Goal: Task Accomplishment & Management: Manage account settings

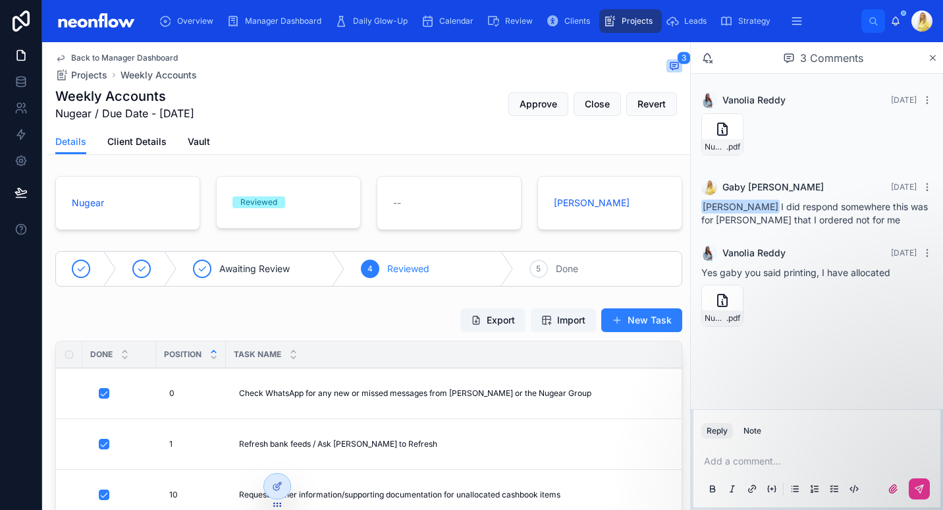
scroll to position [869, 0]
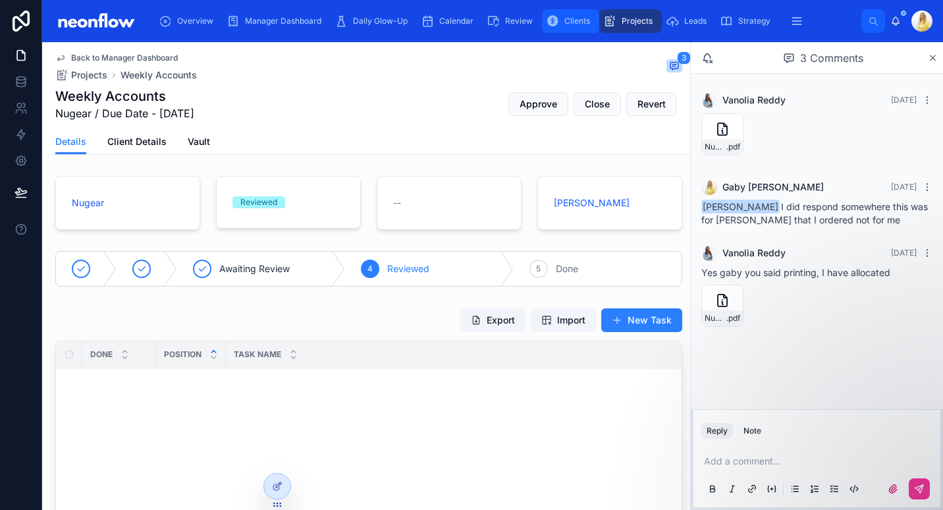
click at [569, 11] on div "Clients" at bounding box center [570, 21] width 49 height 21
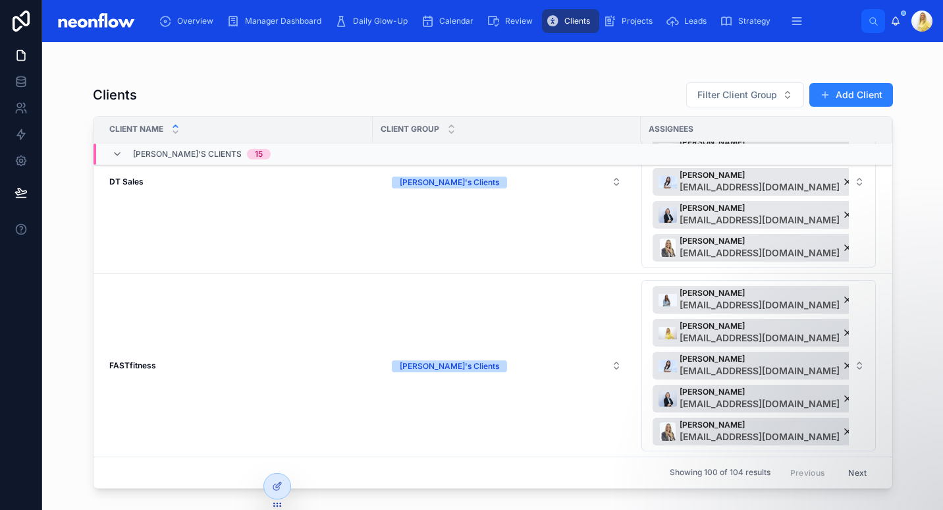
click at [130, 164] on div "[PERSON_NAME]'s Clients 15" at bounding box center [191, 154] width 159 height 21
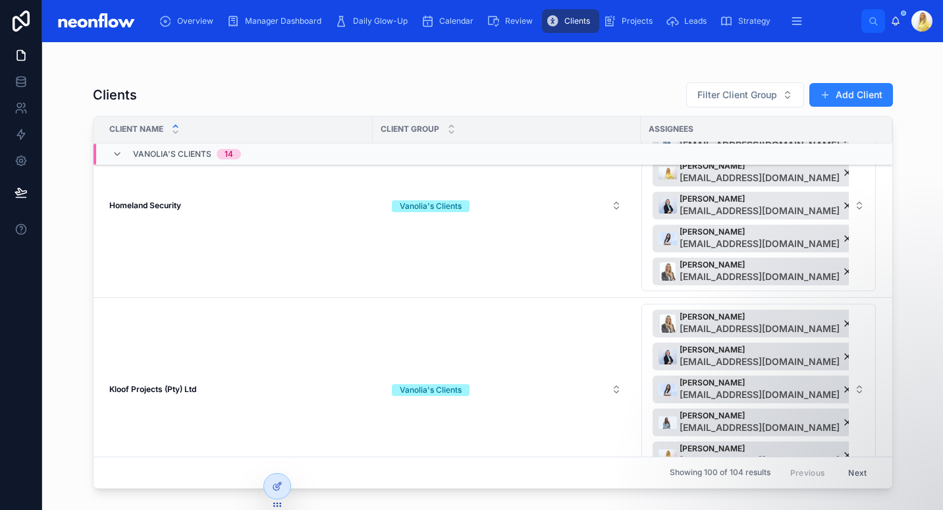
click at [161, 162] on div "Vanolia's Clients 14" at bounding box center [187, 154] width 108 height 21
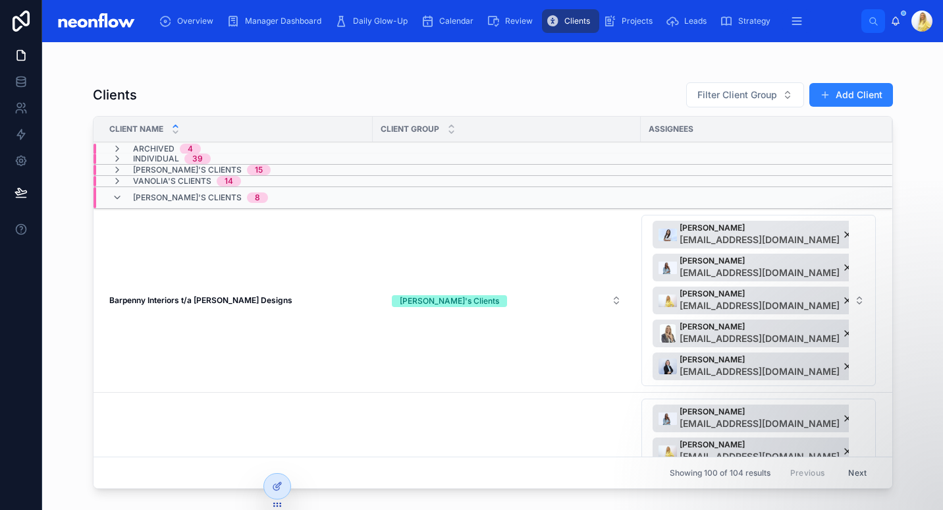
click at [171, 302] on strong "Barpenny Interiors t/a [PERSON_NAME] Designs" at bounding box center [200, 300] width 183 height 10
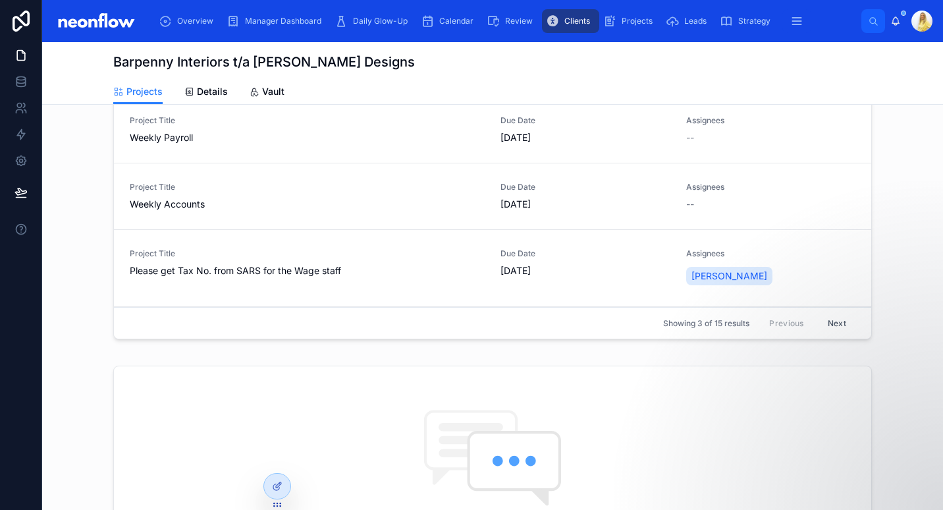
scroll to position [922, 0]
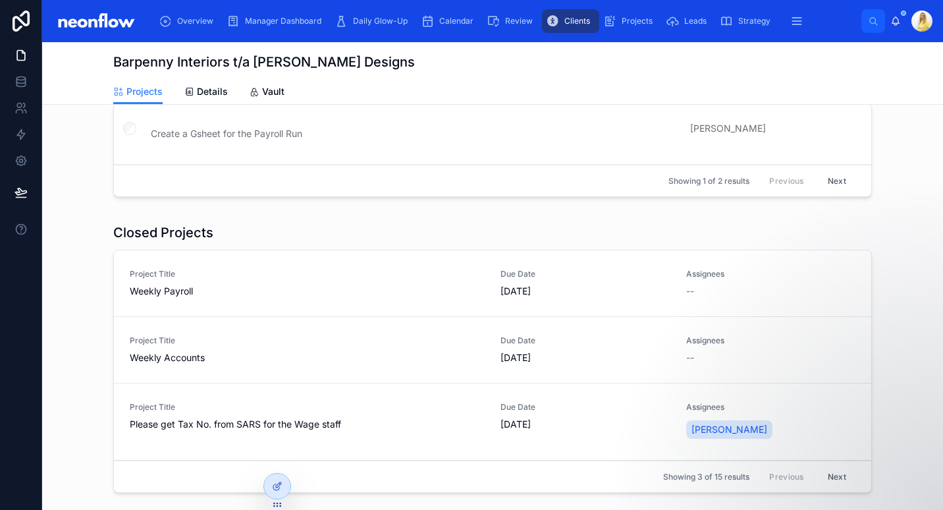
click at [462, 290] on span "Weekly Payroll" at bounding box center [307, 290] width 355 height 13
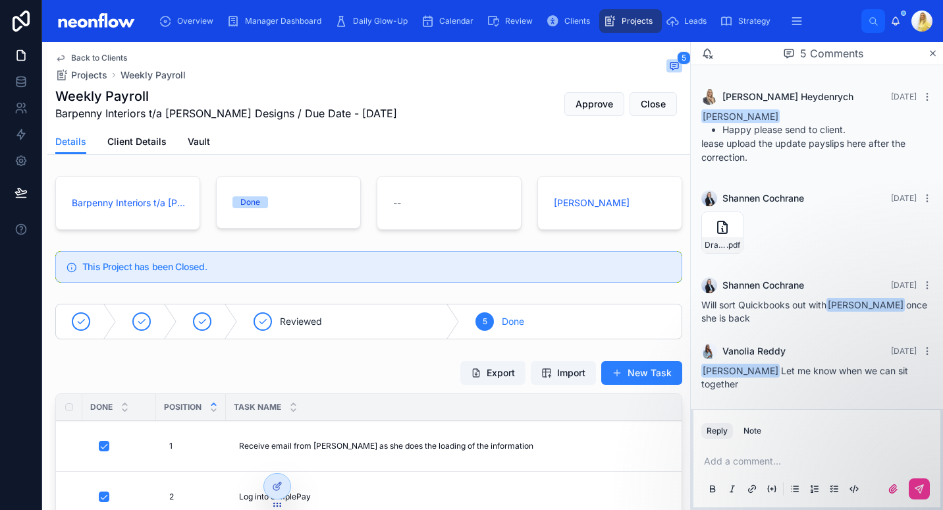
scroll to position [461, 0]
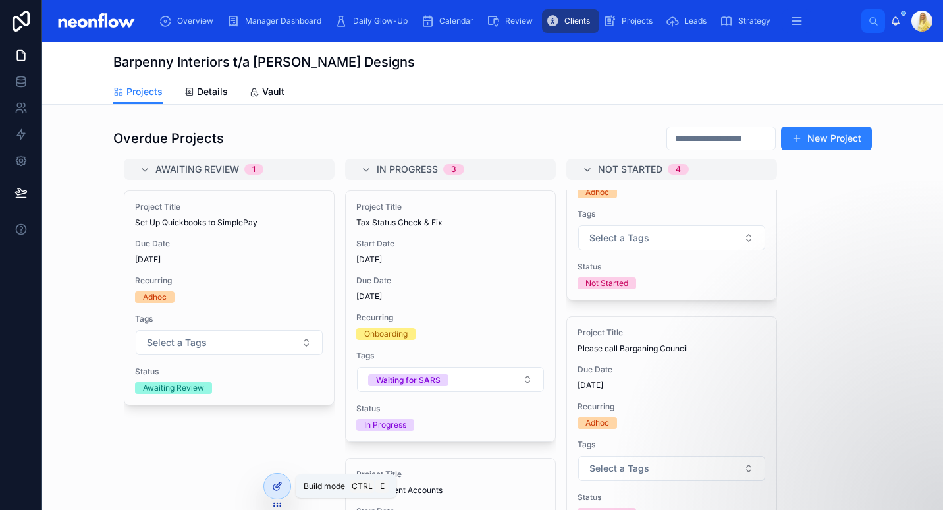
click at [281, 485] on icon at bounding box center [277, 486] width 11 height 11
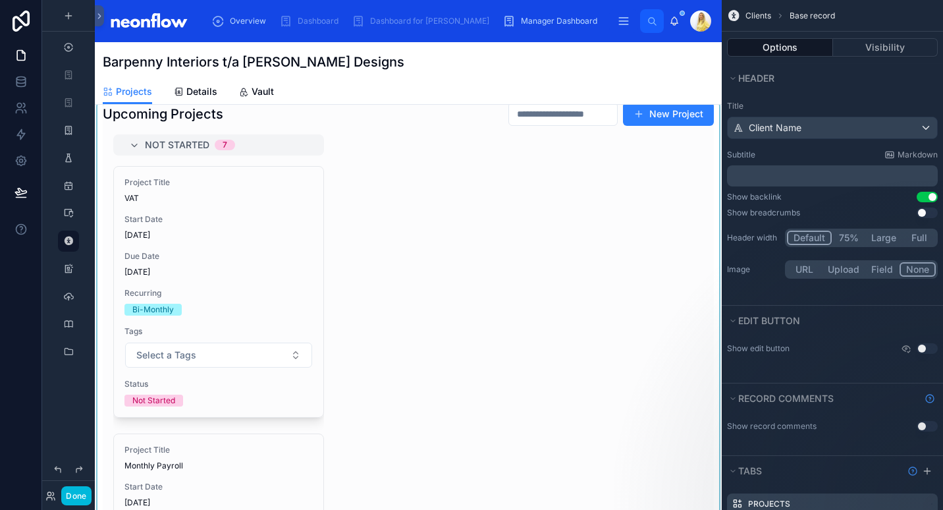
scroll to position [614, 0]
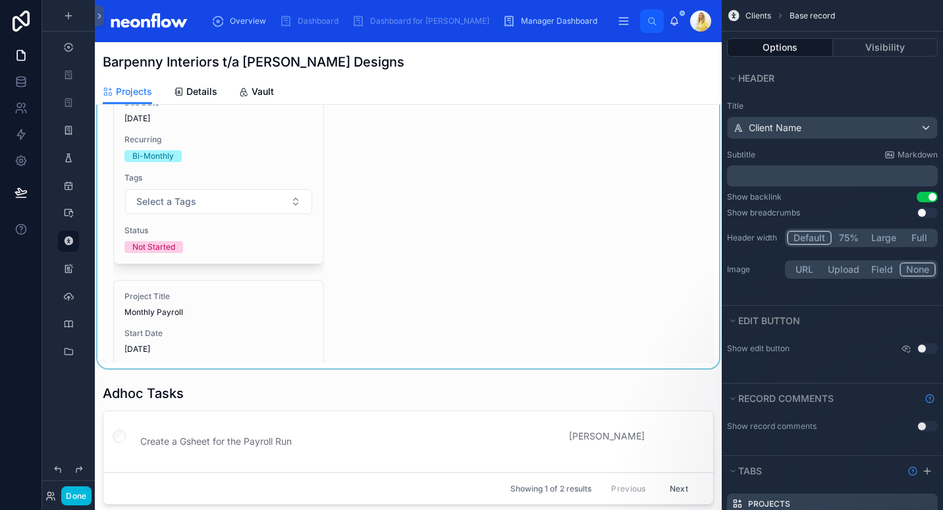
click at [401, 221] on div at bounding box center [408, 156] width 627 height 426
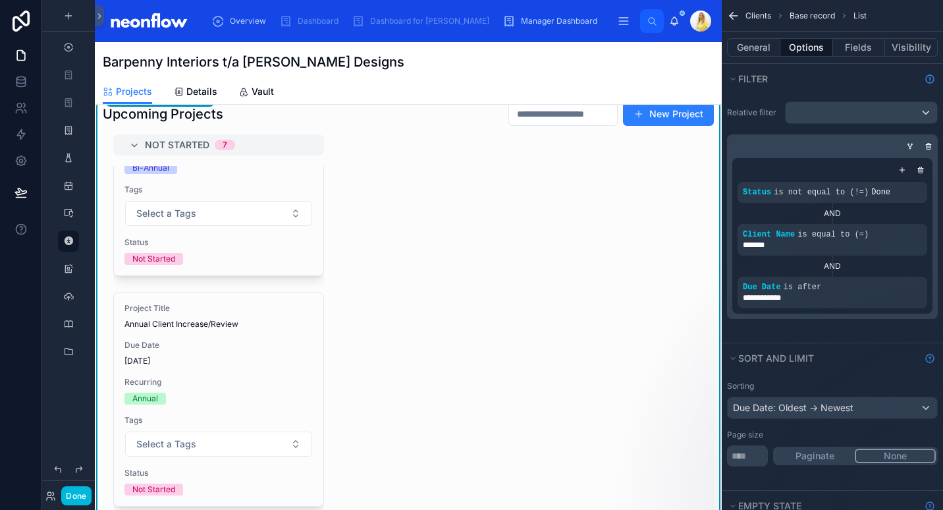
scroll to position [307, 0]
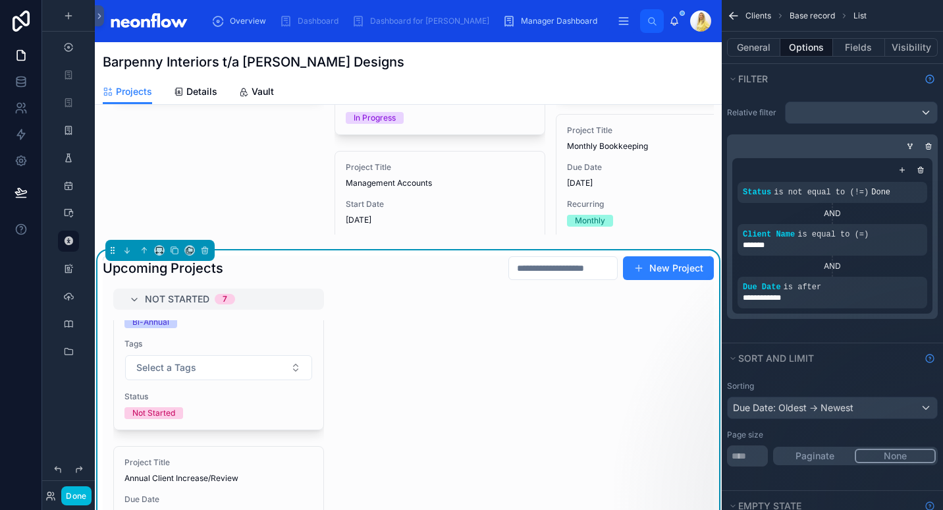
click at [0, 0] on icon "scrollable content" at bounding box center [0, 0] width 0 height 0
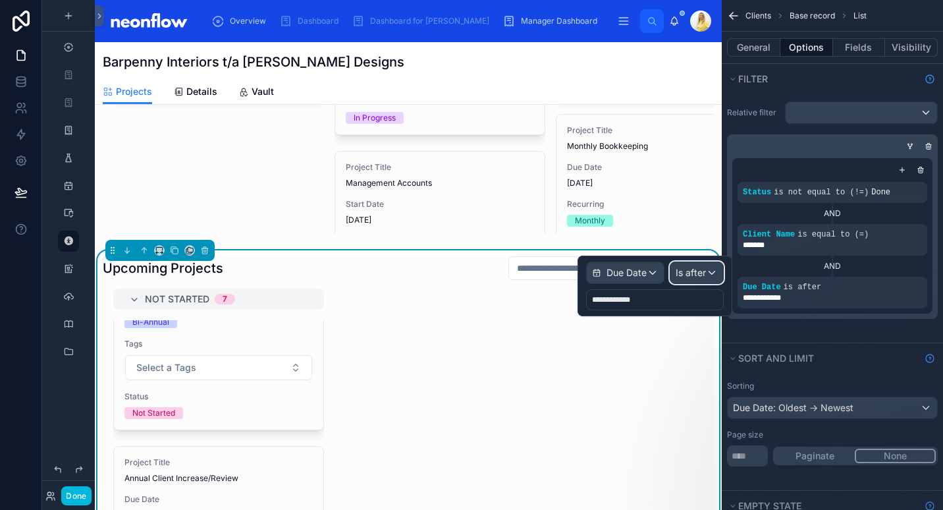
click at [686, 274] on span "Is after" at bounding box center [691, 272] width 30 height 13
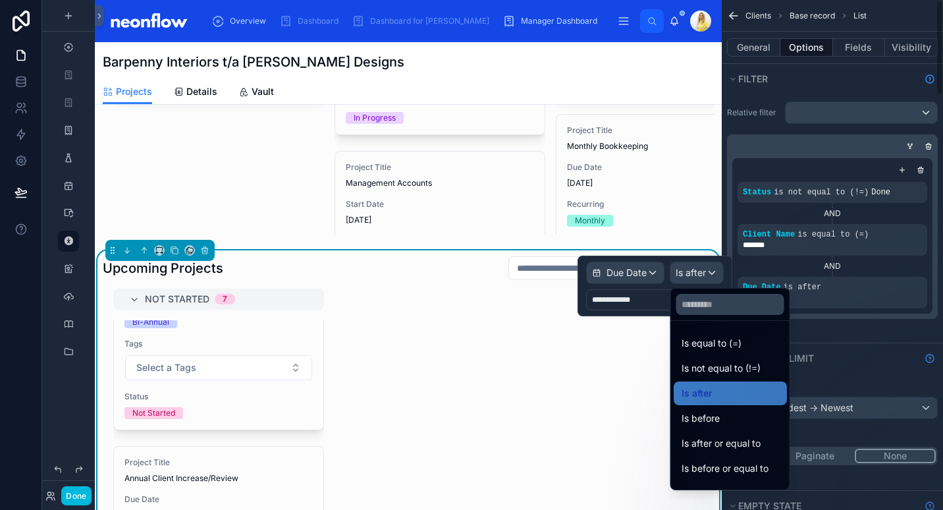
click at [933, 310] on div "**********" at bounding box center [832, 236] width 211 height 166
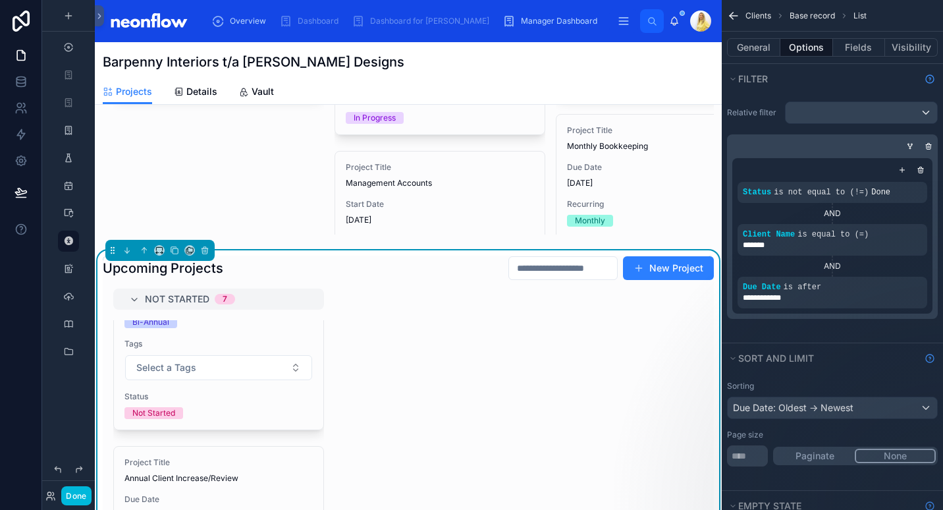
scroll to position [0, 0]
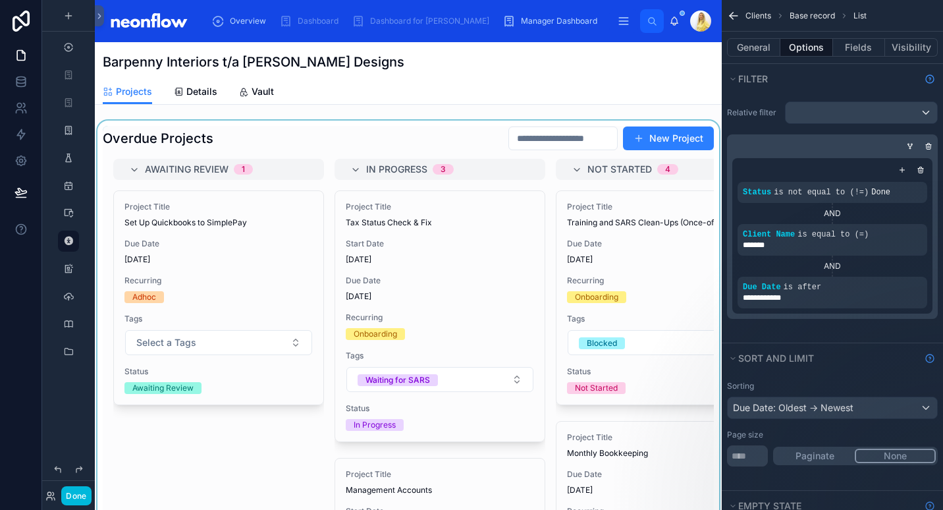
click at [315, 148] on div at bounding box center [408, 334] width 627 height 426
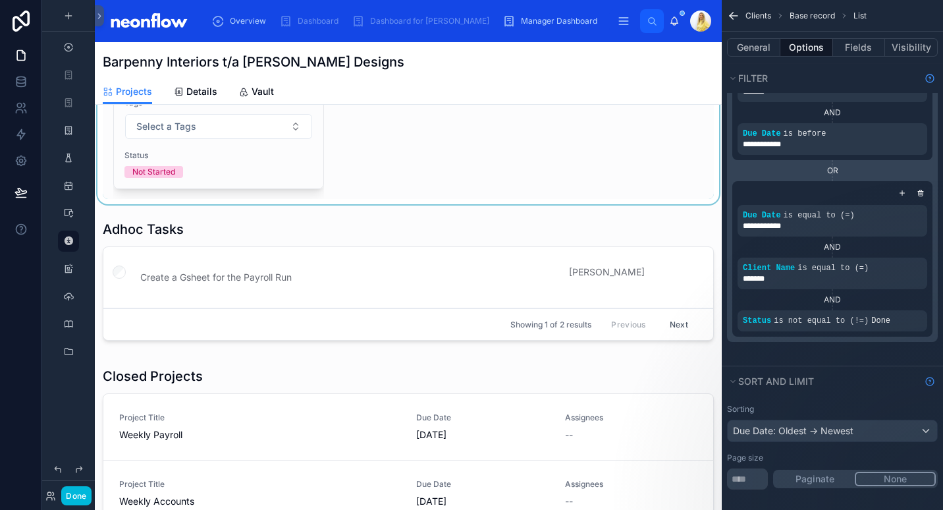
scroll to position [922, 0]
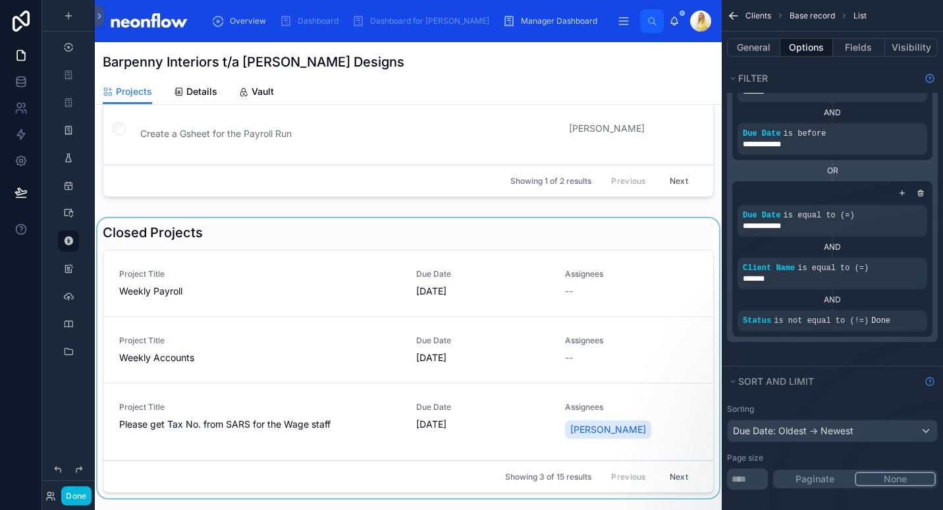
click at [329, 327] on div at bounding box center [408, 360] width 627 height 285
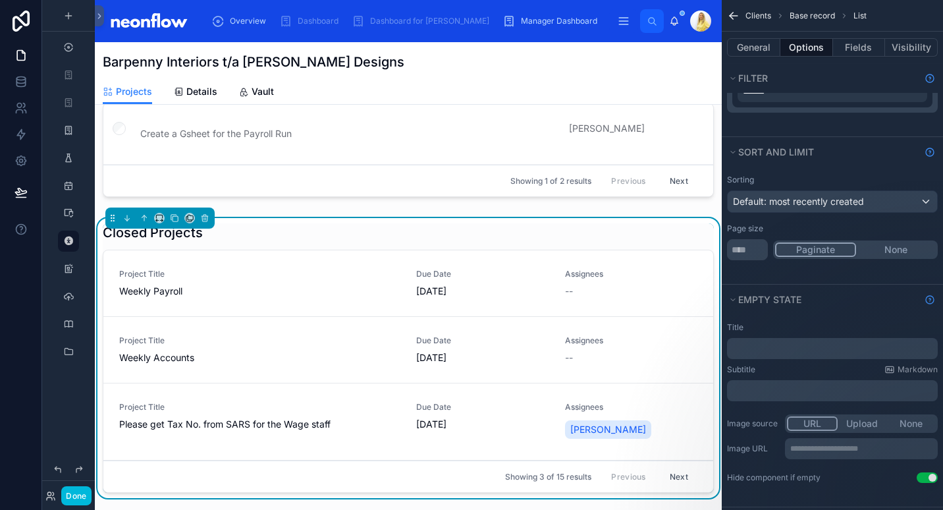
click at [349, 310] on link "Project Title Weekly Payroll Due Date [DATE] Assignees --" at bounding box center [408, 283] width 610 height 67
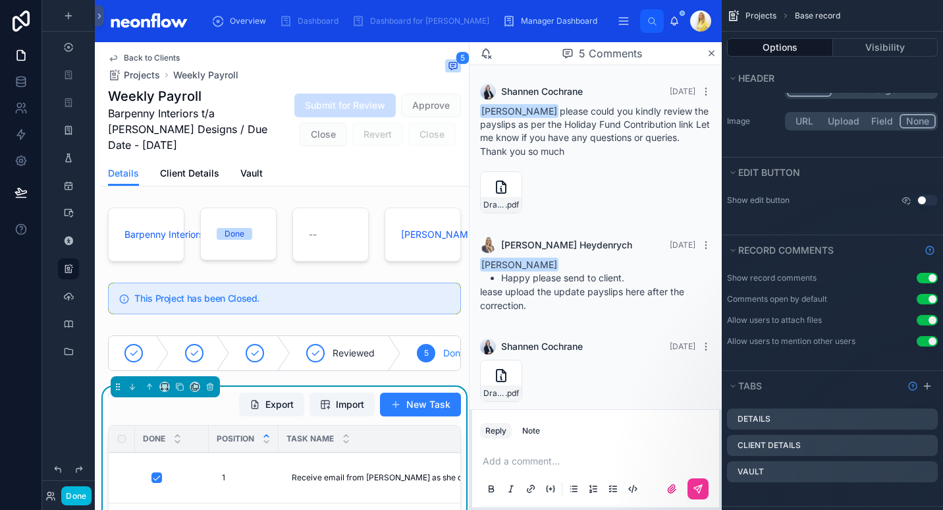
scroll to position [161, 0]
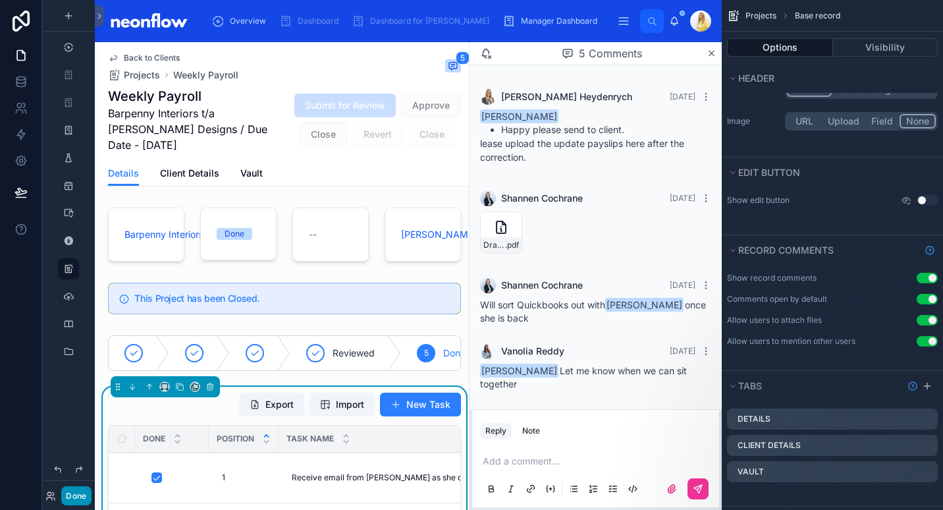
click at [77, 497] on button "Done" at bounding box center [76, 495] width 30 height 19
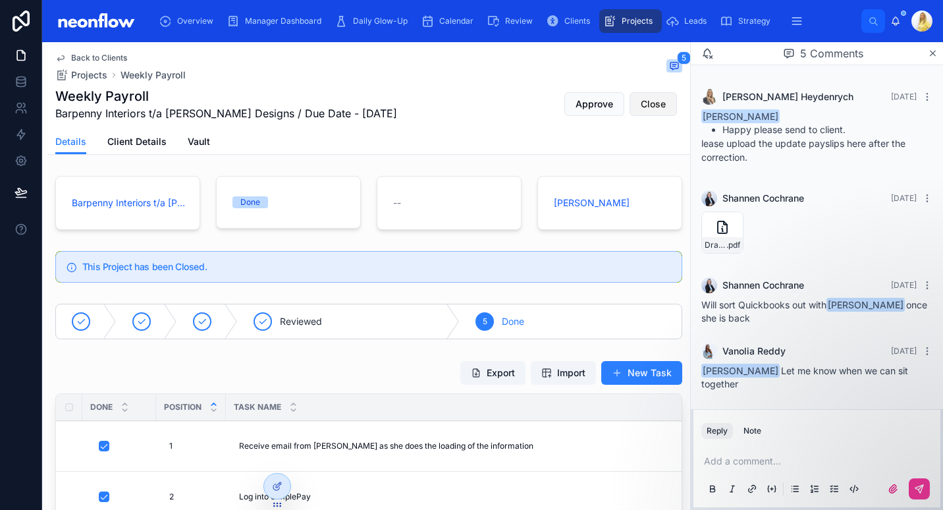
click at [638, 111] on button "Close" at bounding box center [653, 104] width 47 height 24
click at [90, 62] on span "Back to Clients" at bounding box center [99, 58] width 56 height 11
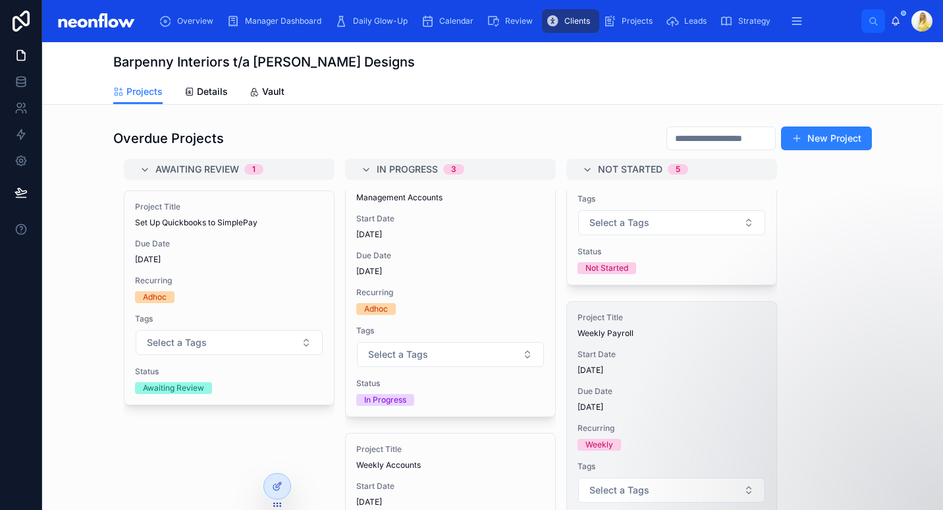
scroll to position [833, 0]
